Goal: Task Accomplishment & Management: Manage account settings

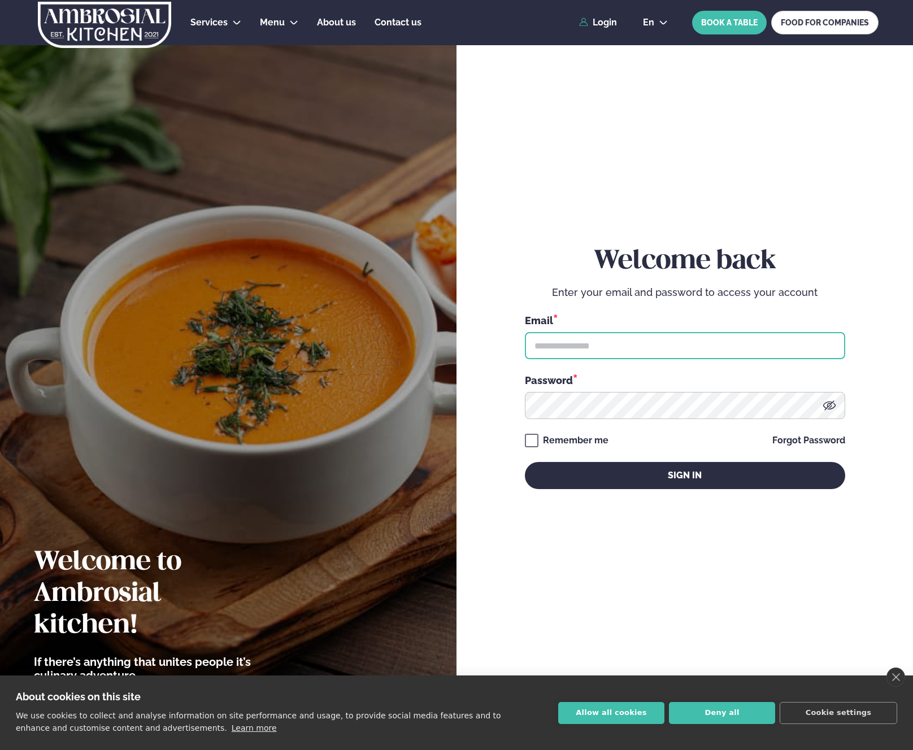
click at [593, 341] on input "text" at bounding box center [685, 345] width 320 height 27
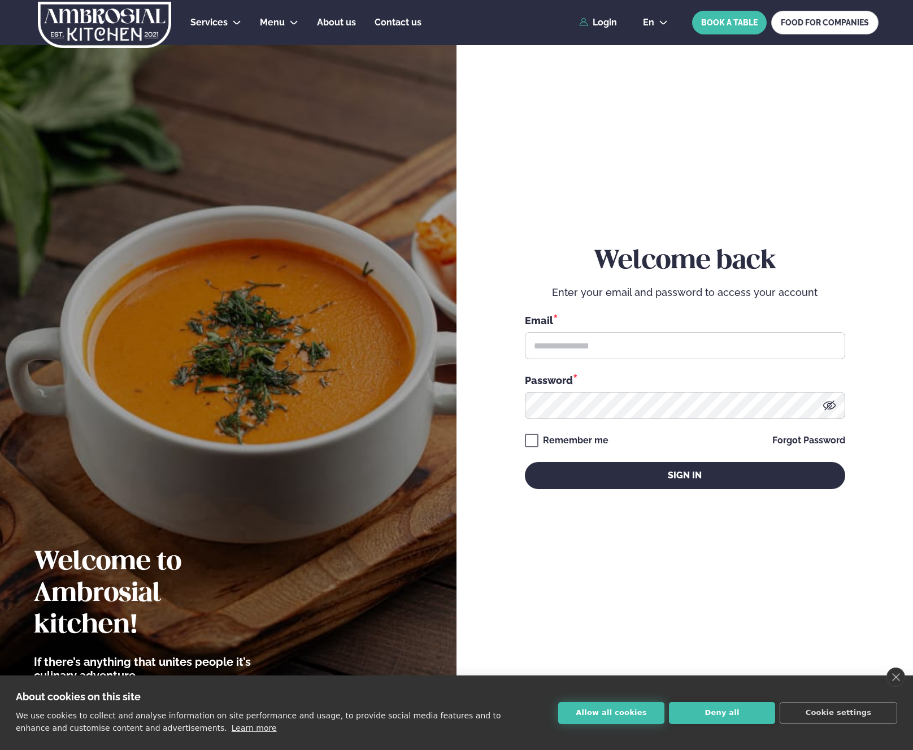
click at [628, 711] on button "Allow all cookies" at bounding box center [611, 713] width 106 height 22
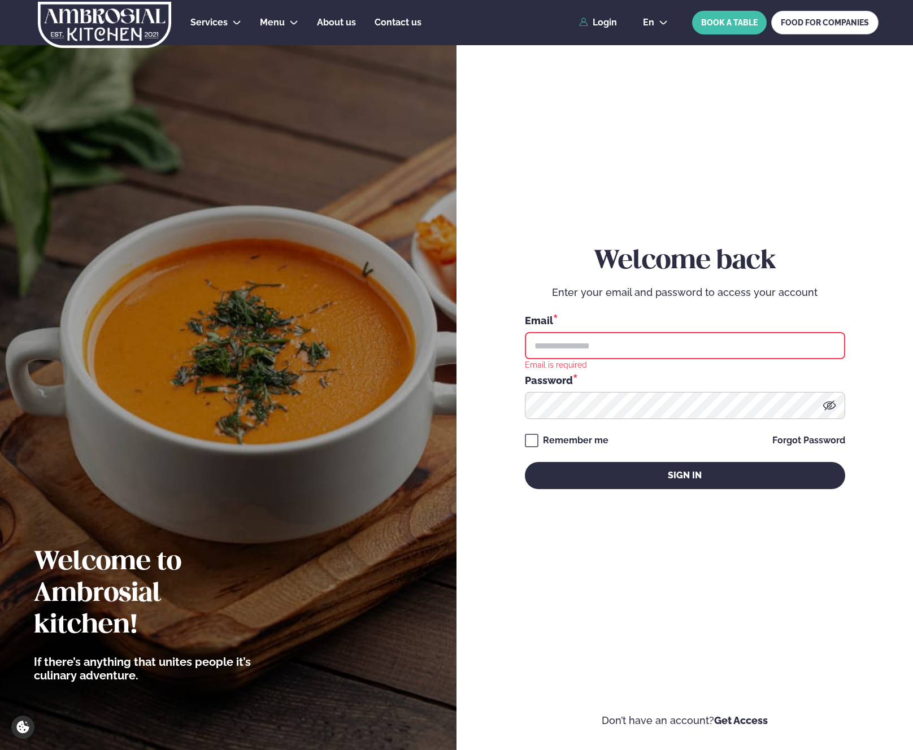
click at [610, 348] on input "text" at bounding box center [685, 345] width 320 height 27
type input "**********"
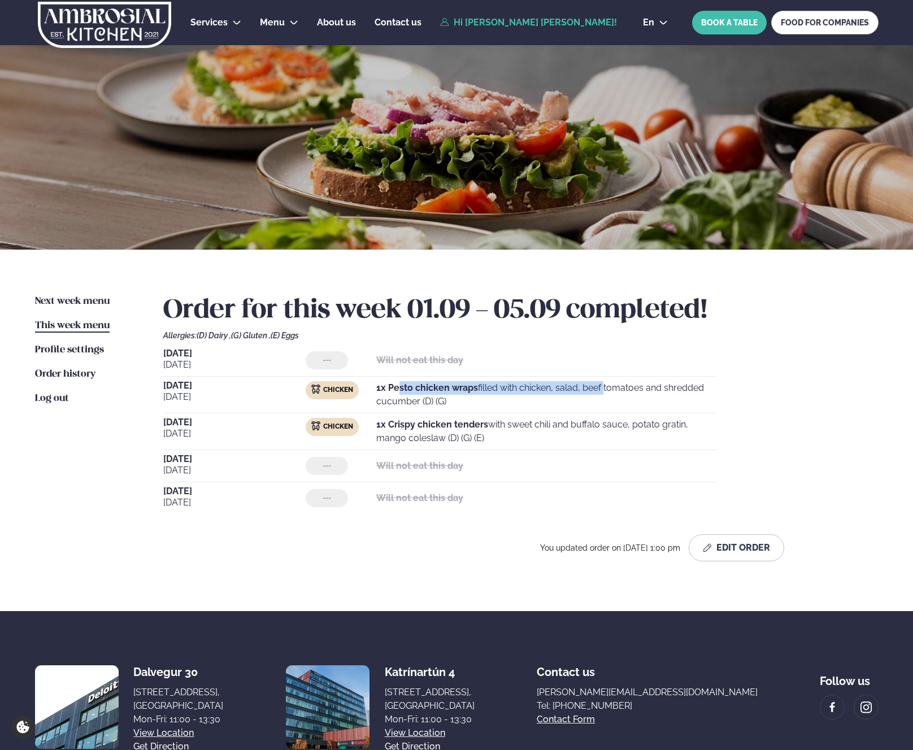
drag, startPoint x: 397, startPoint y: 387, endPoint x: 565, endPoint y: 390, distance: 167.9
click at [561, 392] on p "1x Pesto chicken wraps filled with chicken, salad, beef tomatoes and shredded c…" at bounding box center [546, 394] width 341 height 27
click at [571, 388] on p "1x Pesto chicken wraps filled with chicken, salad, beef tomatoes and shredded c…" at bounding box center [546, 394] width 341 height 27
click at [573, 388] on p "1x Pesto chicken wraps filled with chicken, salad, beef tomatoes and shredded c…" at bounding box center [546, 394] width 341 height 27
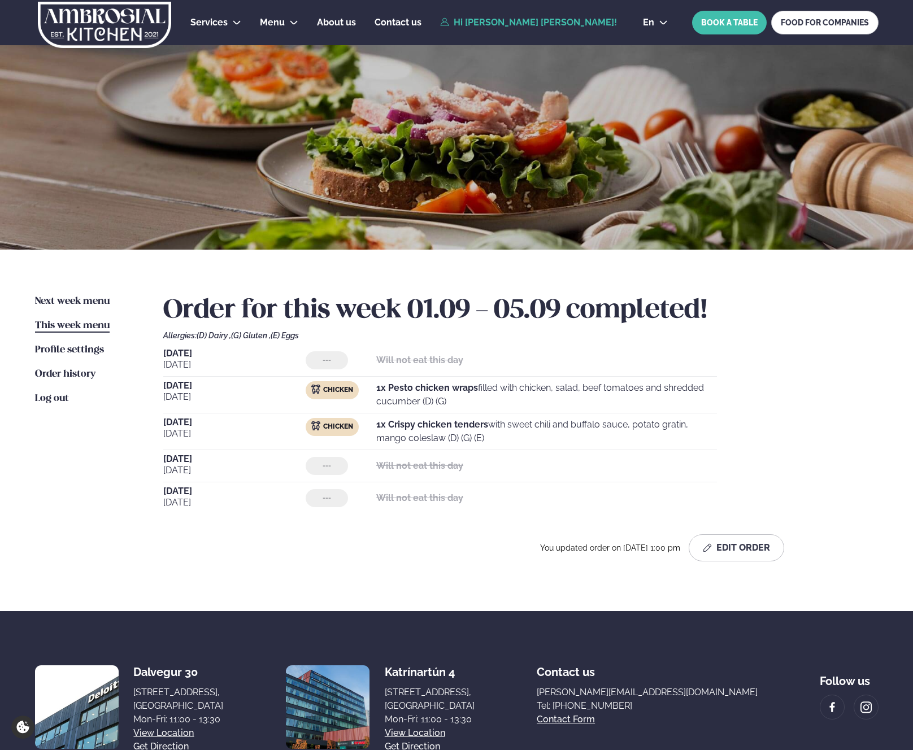
click at [504, 390] on p "1x Pesto chicken wraps filled with chicken, salad, beef tomatoes and shredded c…" at bounding box center [546, 394] width 341 height 27
click at [457, 392] on strong "1x Pesto chicken wraps" at bounding box center [427, 388] width 102 height 11
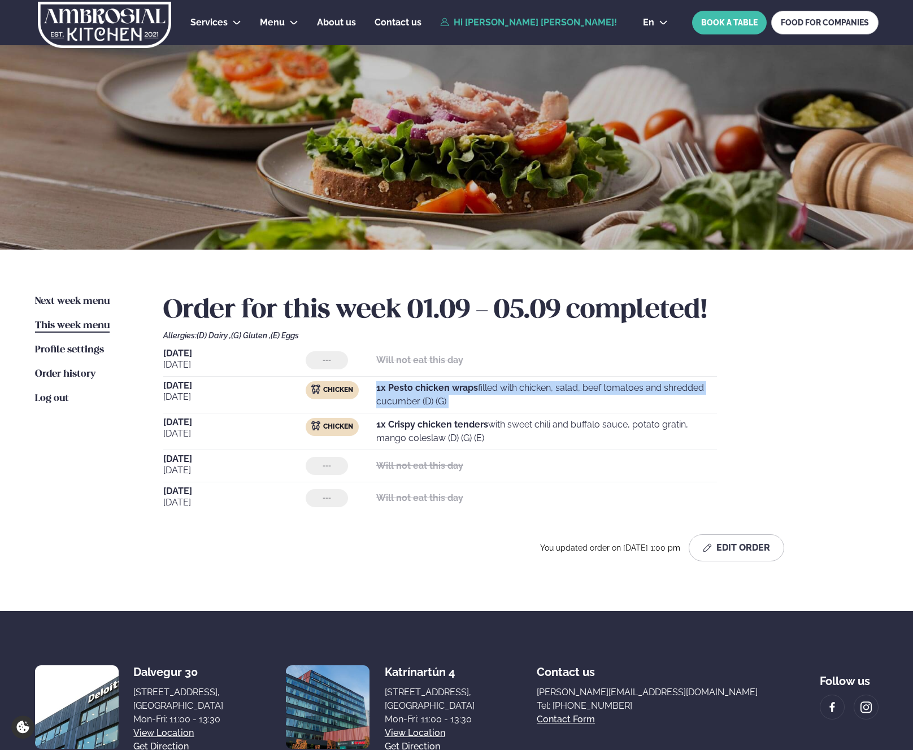
click at [457, 392] on strong "1x Pesto chicken wraps" at bounding box center [427, 388] width 102 height 11
click at [435, 385] on strong "1x Pesto chicken wraps" at bounding box center [427, 388] width 102 height 11
drag, startPoint x: 435, startPoint y: 385, endPoint x: 457, endPoint y: 383, distance: 22.7
click at [438, 384] on strong "1x Pesto chicken wraps" at bounding box center [427, 388] width 102 height 11
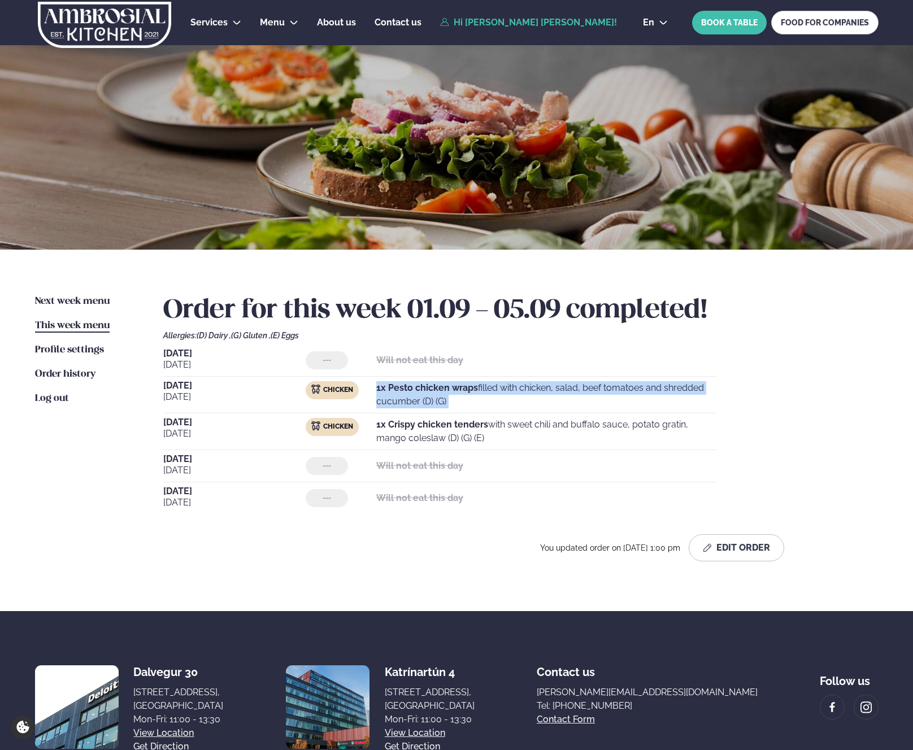
click at [497, 381] on p "1x Pesto chicken wraps filled with chicken, salad, beef tomatoes and shredded c…" at bounding box center [546, 394] width 341 height 27
click at [454, 385] on strong "1x Pesto chicken wraps" at bounding box center [427, 388] width 102 height 11
drag, startPoint x: 454, startPoint y: 385, endPoint x: 505, endPoint y: 384, distance: 50.3
click at [458, 385] on strong "1x Pesto chicken wraps" at bounding box center [427, 388] width 102 height 11
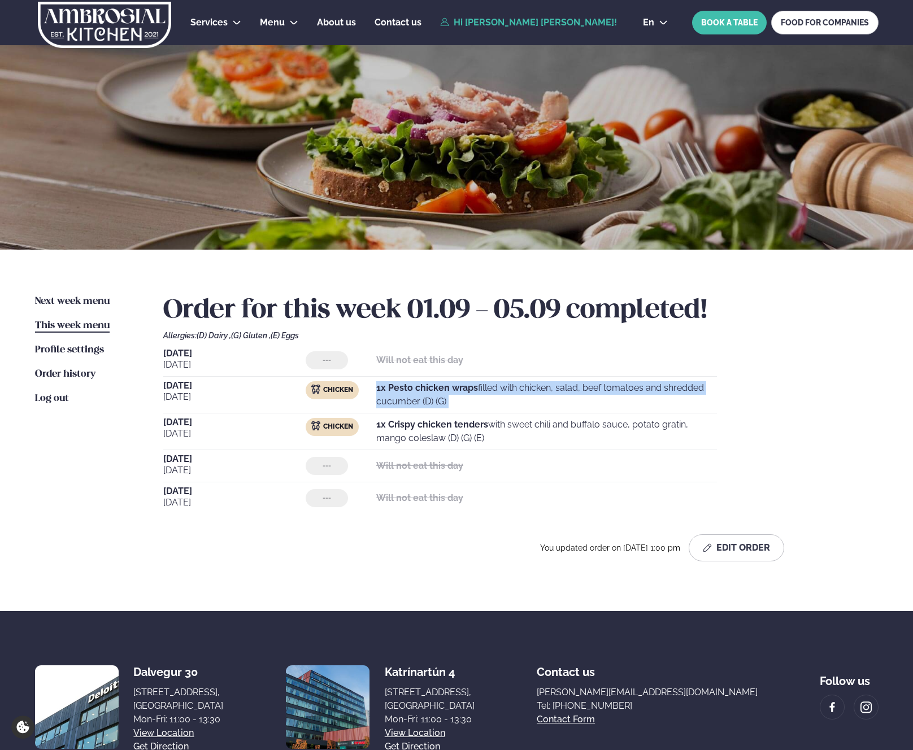
click at [535, 384] on p "1x Pesto chicken wraps filled with chicken, salad, beef tomatoes and shredded c…" at bounding box center [546, 394] width 341 height 27
click at [523, 423] on p "1x Crispy chicken tenders with sweet chili and buffalo sauce, potato gratin, ma…" at bounding box center [546, 431] width 341 height 27
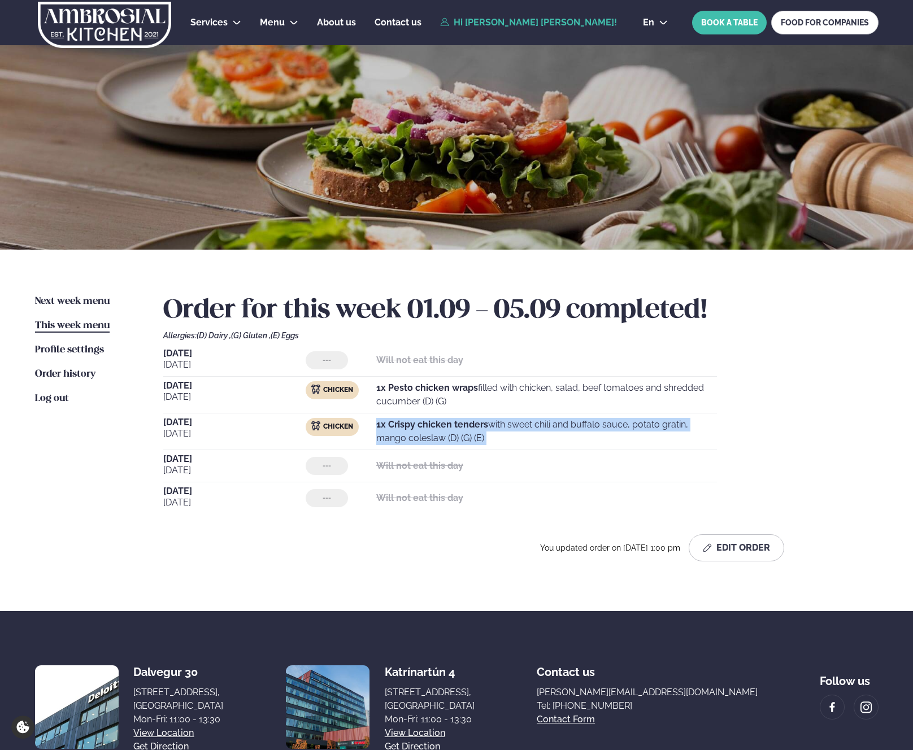
click at [523, 423] on p "1x Crispy chicken tenders with sweet chili and buffalo sauce, potato gratin, ma…" at bounding box center [546, 431] width 341 height 27
click at [497, 424] on p "1x Crispy chicken tenders with sweet chili and buffalo sauce, potato gratin, ma…" at bounding box center [546, 431] width 341 height 27
drag, startPoint x: 432, startPoint y: 423, endPoint x: 582, endPoint y: 422, distance: 149.8
click at [567, 420] on p "1x Crispy chicken tenders with sweet chili and buffalo sauce, potato gratin, ma…" at bounding box center [546, 431] width 341 height 27
click at [518, 424] on p "1x Crispy chicken tenders with sweet chili and buffalo sauce, potato gratin, ma…" at bounding box center [546, 431] width 341 height 27
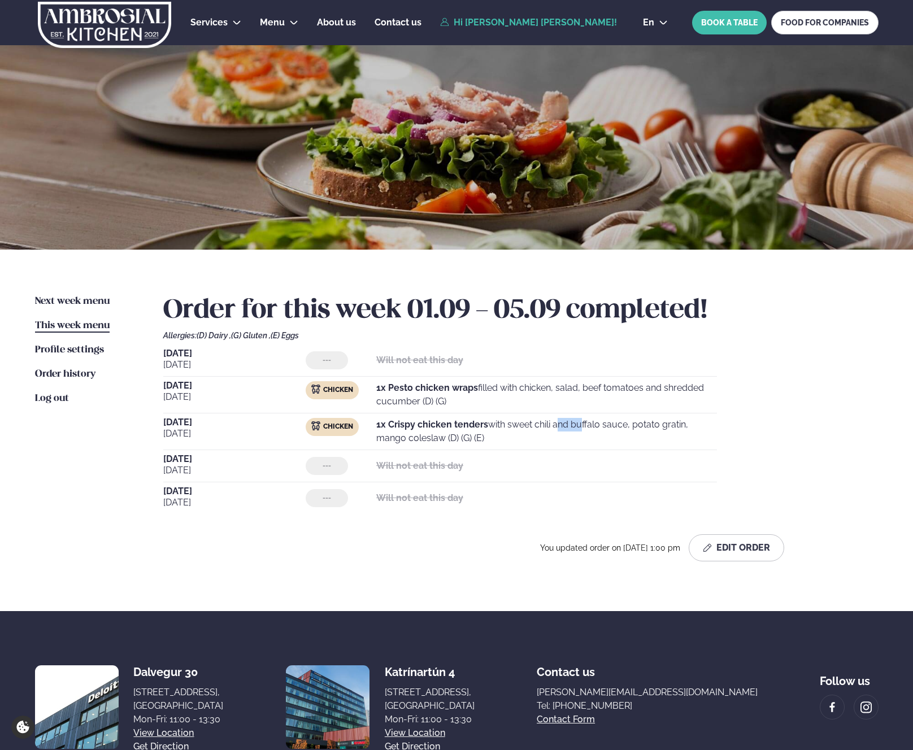
click at [518, 424] on p "1x Crispy chicken tenders with sweet chili and buffalo sauce, potato gratin, ma…" at bounding box center [546, 431] width 341 height 27
click at [467, 425] on strong "1x Crispy chicken tenders" at bounding box center [432, 424] width 112 height 11
drag, startPoint x: 407, startPoint y: 425, endPoint x: 548, endPoint y: 423, distance: 140.7
click at [545, 423] on p "1x Crispy chicken tenders with sweet chili and buffalo sauce, potato gratin, ma…" at bounding box center [546, 431] width 341 height 27
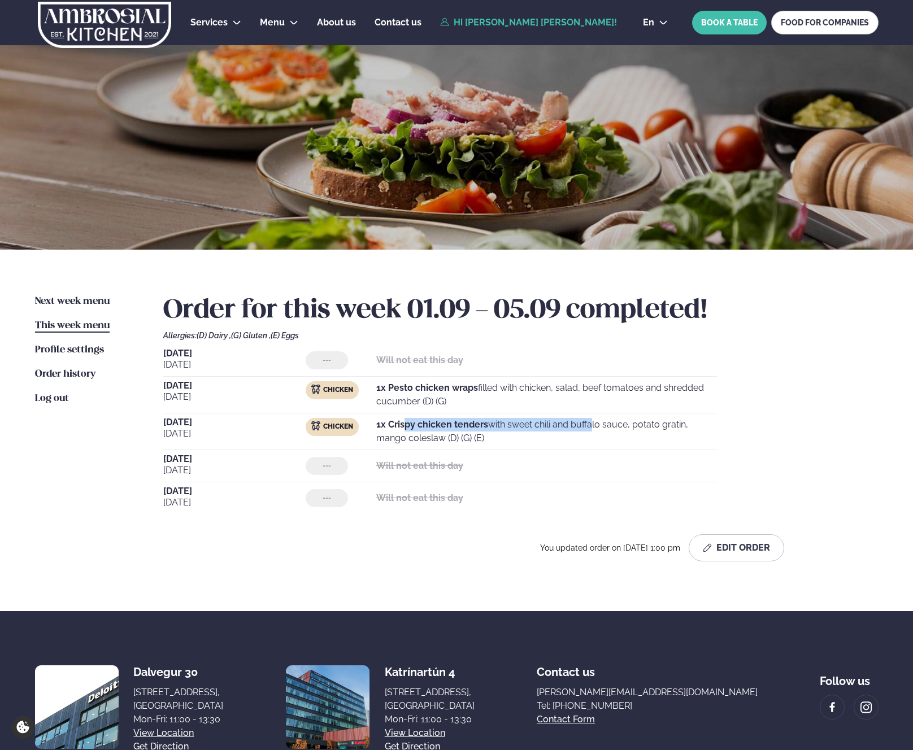
click at [497, 425] on p "1x Crispy chicken tenders with sweet chili and buffalo sauce, potato gratin, ma…" at bounding box center [546, 431] width 341 height 27
click at [450, 427] on strong "1x Crispy chicken tenders" at bounding box center [432, 424] width 112 height 11
drag, startPoint x: 524, startPoint y: 423, endPoint x: 552, endPoint y: 425, distance: 27.7
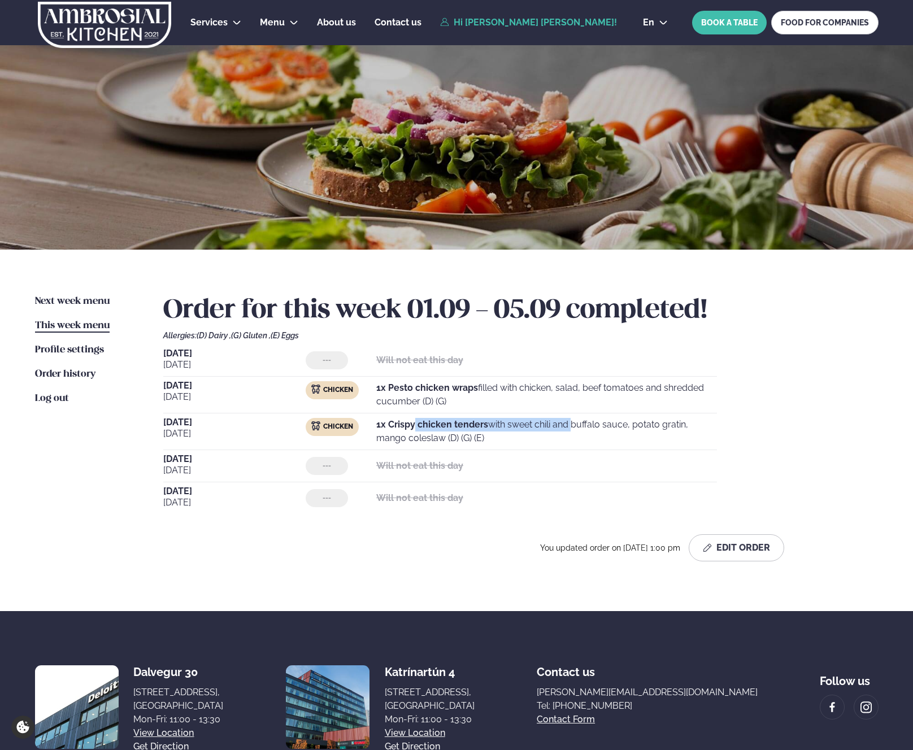
click at [550, 425] on p "1x Crispy chicken tenders with sweet chili and buffalo sauce, potato gratin, ma…" at bounding box center [546, 431] width 341 height 27
click at [510, 426] on p "1x Crispy chicken tenders with sweet chili and buffalo sauce, potato gratin, ma…" at bounding box center [546, 431] width 341 height 27
click at [476, 427] on strong "1x Crispy chicken tenders" at bounding box center [432, 424] width 112 height 11
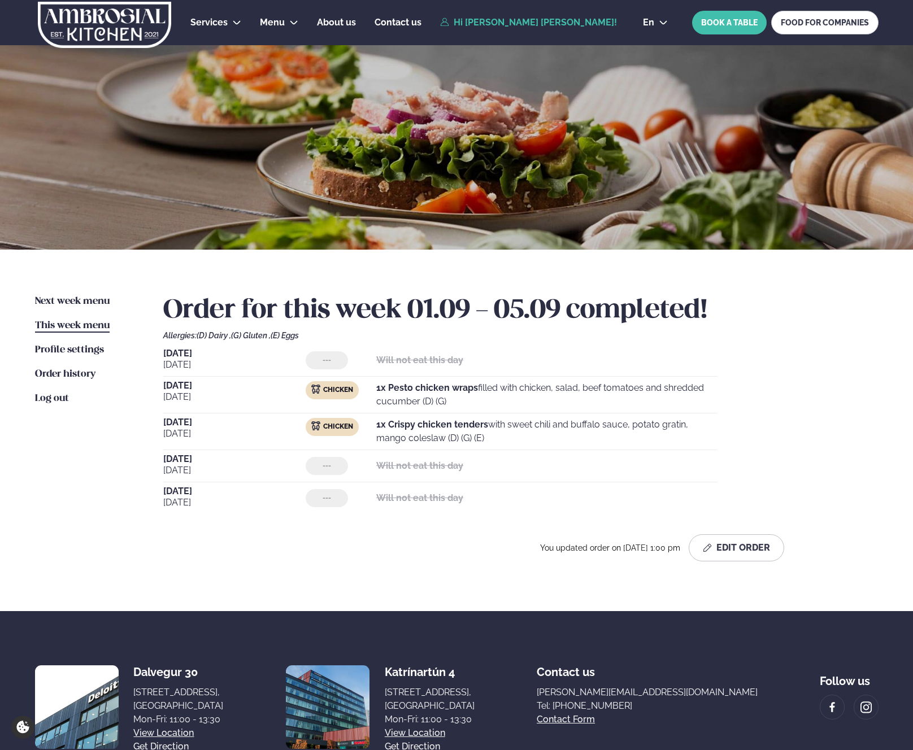
click at [429, 426] on strong "1x Crispy chicken tenders" at bounding box center [432, 424] width 112 height 11
click at [501, 422] on p "1x Crispy chicken tenders with sweet chili and buffalo sauce, potato gratin, ma…" at bounding box center [546, 431] width 341 height 27
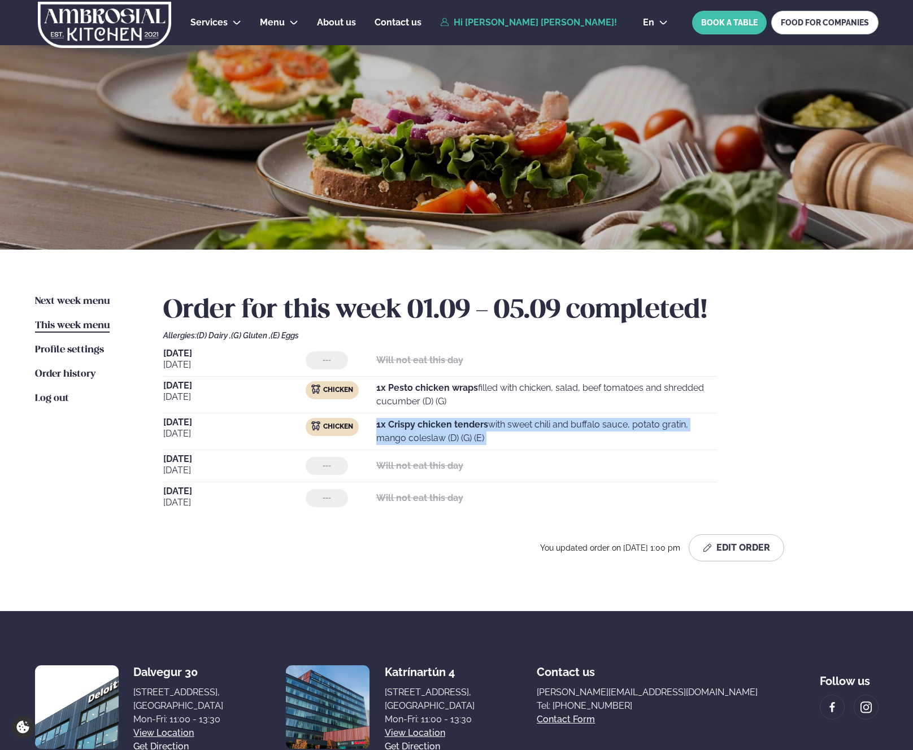
click at [501, 422] on p "1x Crispy chicken tenders with sweet chili and buffalo sauce, potato gratin, ma…" at bounding box center [546, 431] width 341 height 27
click at [550, 422] on p "1x Crispy chicken tenders with sweet chili and buffalo sauce, potato gratin, ma…" at bounding box center [546, 431] width 341 height 27
click at [498, 426] on p "1x Crispy chicken tenders with sweet chili and buffalo sauce, potato gratin, ma…" at bounding box center [546, 431] width 341 height 27
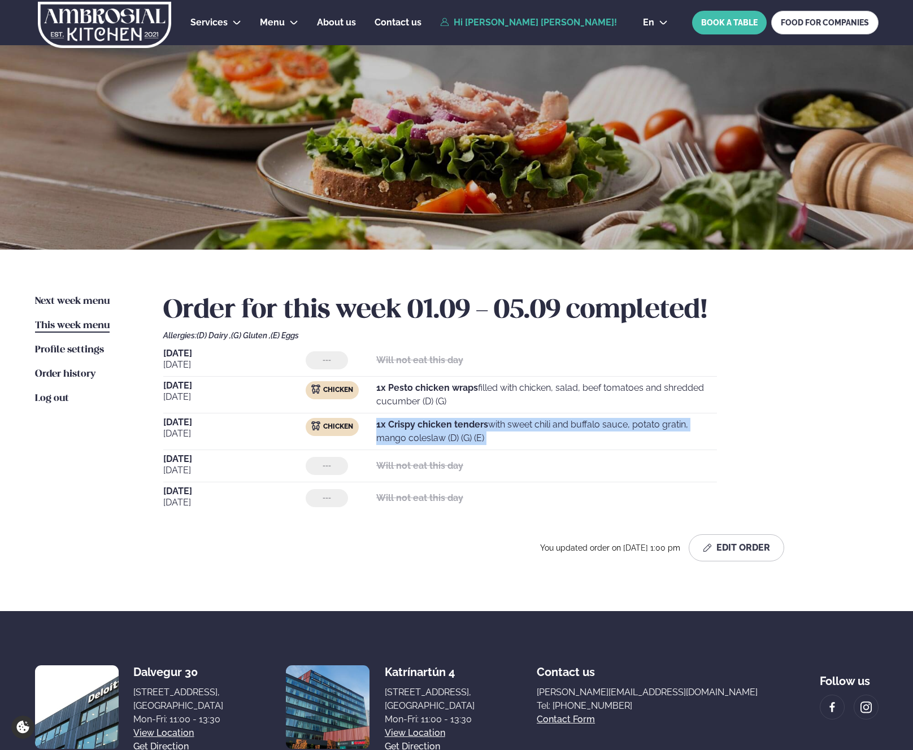
click at [547, 423] on p "1x Crispy chicken tenders with sweet chili and buffalo sauce, potato gratin, ma…" at bounding box center [546, 431] width 341 height 27
click at [489, 426] on p "1x Crispy chicken tenders with sweet chili and buffalo sauce, potato gratin, ma…" at bounding box center [546, 431] width 341 height 27
click at [480, 426] on strong "1x Crispy chicken tenders" at bounding box center [432, 424] width 112 height 11
drag, startPoint x: 480, startPoint y: 426, endPoint x: 487, endPoint y: 426, distance: 6.8
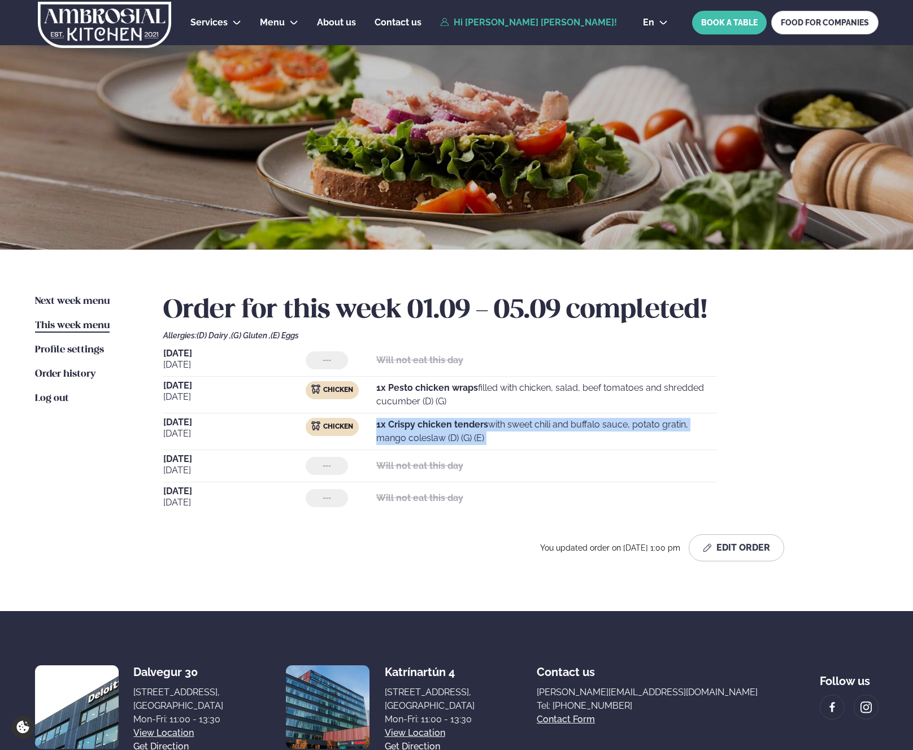
click at [481, 426] on strong "1x Crispy chicken tenders" at bounding box center [432, 424] width 112 height 11
click at [544, 423] on p "1x Crispy chicken tenders with sweet chili and buffalo sauce, potato gratin, ma…" at bounding box center [546, 431] width 341 height 27
